Goal: Manage account settings

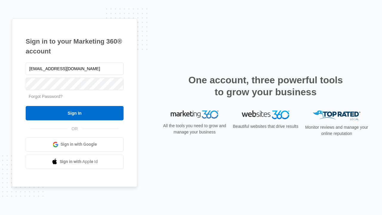
type input "[EMAIL_ADDRESS][DOMAIN_NAME]"
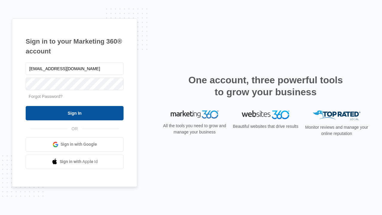
click at [75, 113] on input "Sign In" at bounding box center [75, 113] width 98 height 14
